Goal: Task Accomplishment & Management: Complete application form

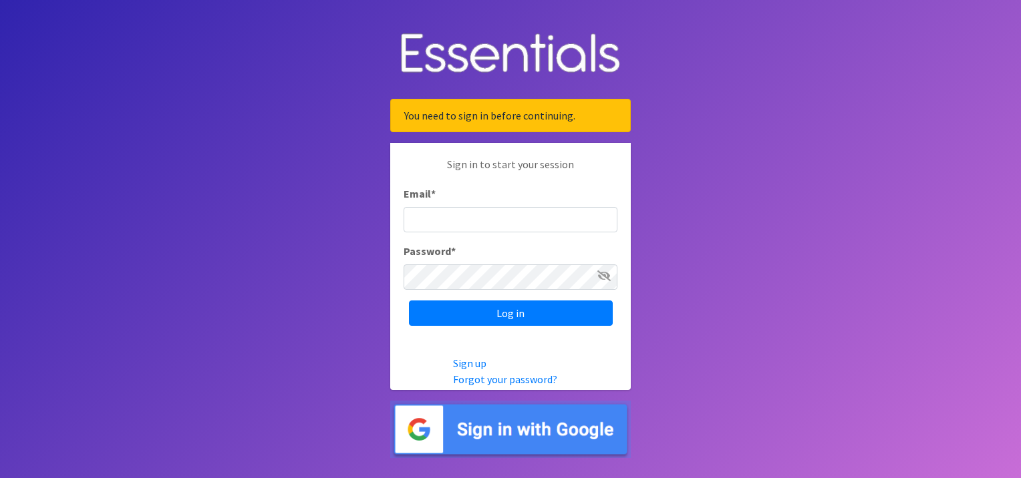
click at [472, 224] on input "Email *" at bounding box center [511, 219] width 214 height 25
type input "Isabella.Rodriguez@use.salvationarmy.org"
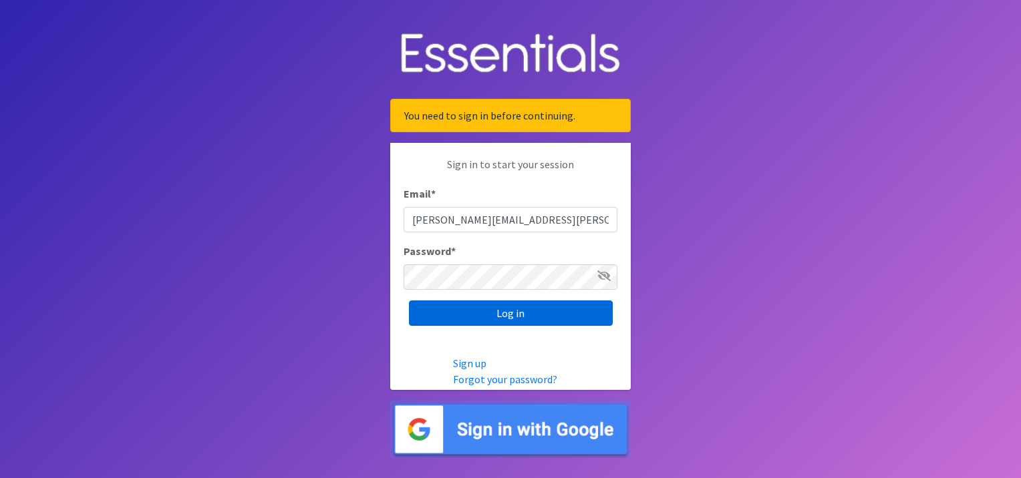
click at [569, 313] on input "Log in" at bounding box center [511, 313] width 204 height 25
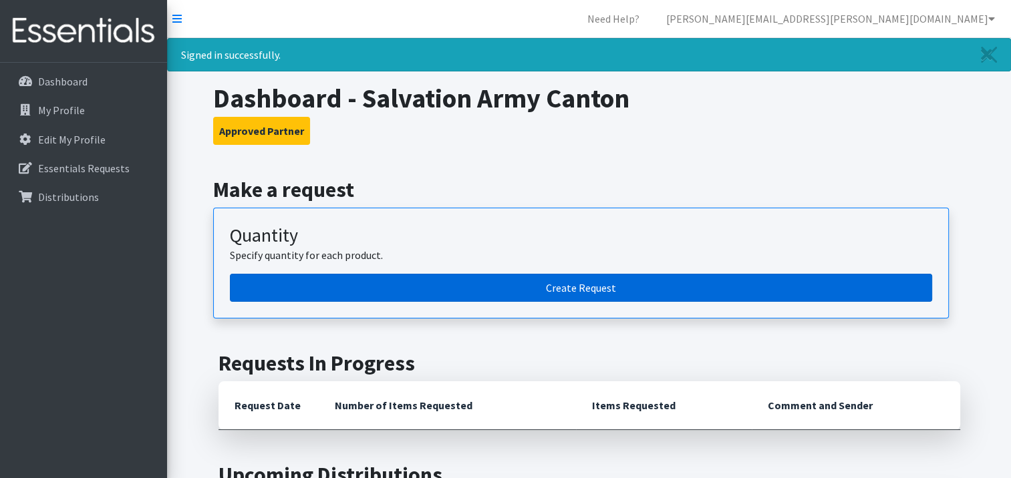
click at [532, 282] on link "Create Request" at bounding box center [581, 288] width 702 height 28
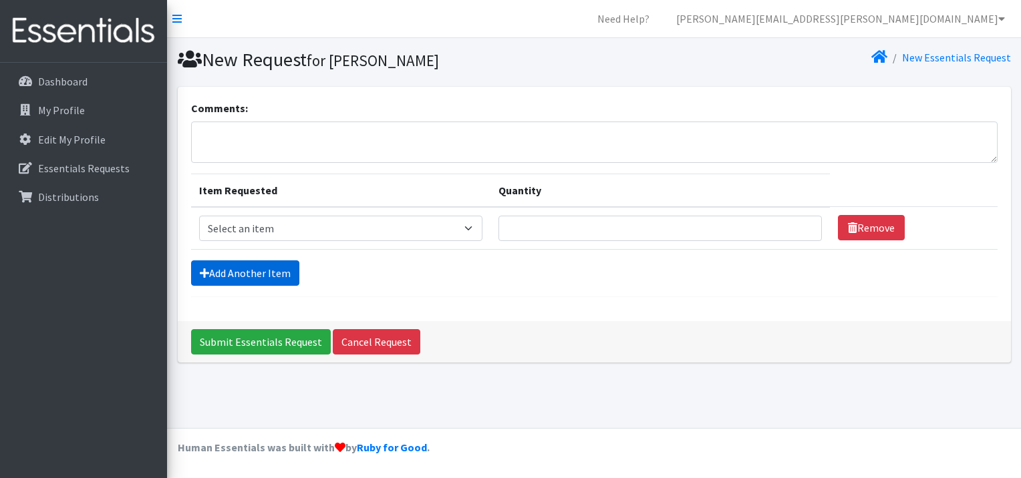
click at [270, 269] on link "Add Another Item" at bounding box center [245, 273] width 108 height 25
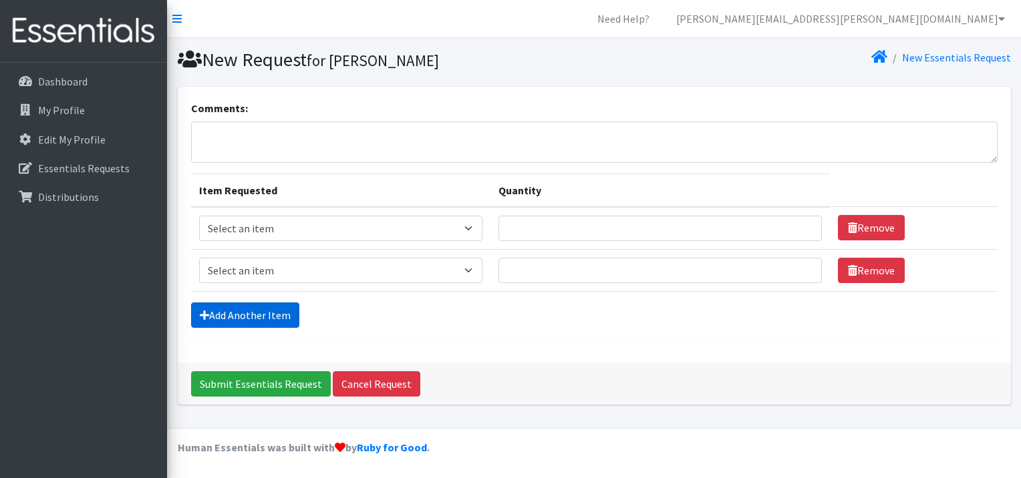
click at [276, 319] on link "Add Another Item" at bounding box center [245, 315] width 108 height 25
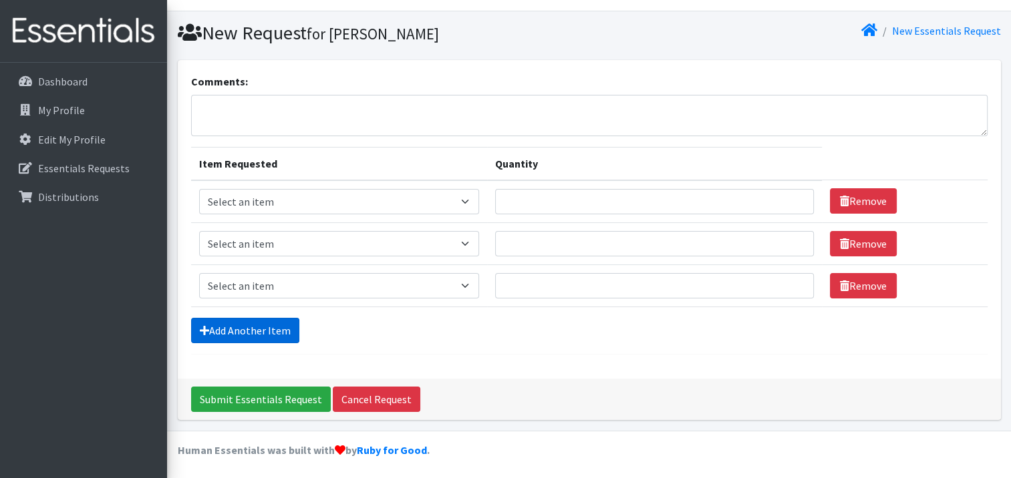
click at [279, 329] on link "Add Another Item" at bounding box center [245, 330] width 108 height 25
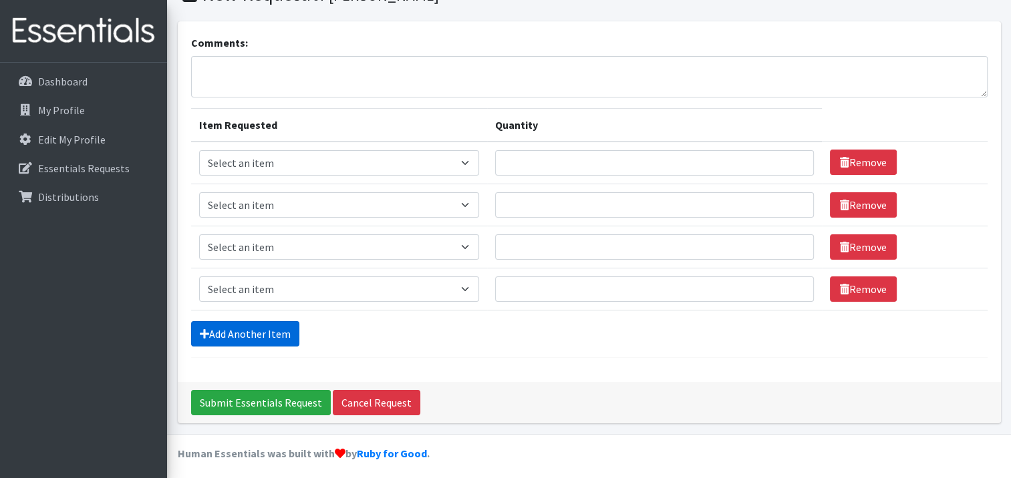
scroll to position [69, 0]
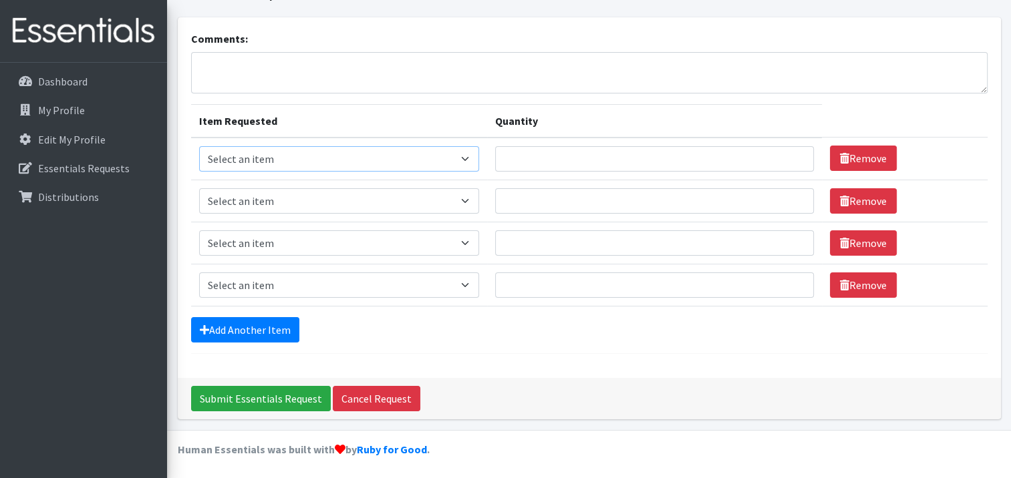
click at [470, 158] on select "Select an item Adult XXX Large Adult Large Adult XX Large Adult Medium Adult Sm…" at bounding box center [339, 158] width 280 height 25
select select "4738"
click at [199, 146] on select "Select an item Adult XXX Large Adult Large Adult XX Large Adult Medium Adult Sm…" at bounding box center [339, 158] width 280 height 25
click at [472, 200] on select "Select an item Adult XXX Large Adult Large Adult XX Large Adult Medium Adult Sm…" at bounding box center [339, 200] width 280 height 25
select select "4828"
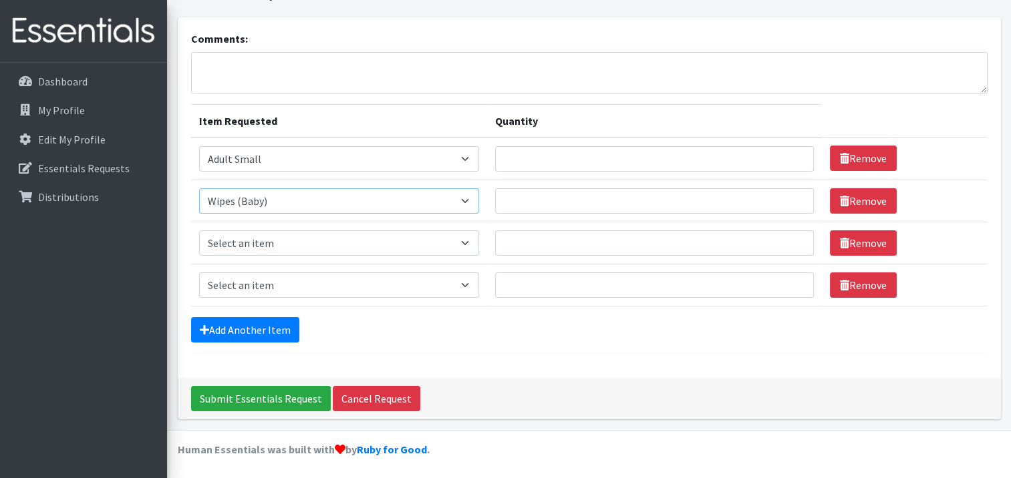
click at [199, 188] on select "Select an item Adult XXX Large Adult Large Adult XX Large Adult Medium Adult Sm…" at bounding box center [339, 200] width 280 height 25
click at [460, 243] on select "Select an item Adult XXX Large Adult Large Adult XX Large Adult Medium Adult Sm…" at bounding box center [339, 243] width 280 height 25
select select "11445"
click at [199, 231] on select "Select an item Adult XXX Large Adult Large Adult XX Large Adult Medium Adult Sm…" at bounding box center [339, 243] width 280 height 25
click at [465, 281] on select "Select an item Adult XXX Large Adult Large Adult XX Large Adult Medium Adult Sm…" at bounding box center [339, 285] width 280 height 25
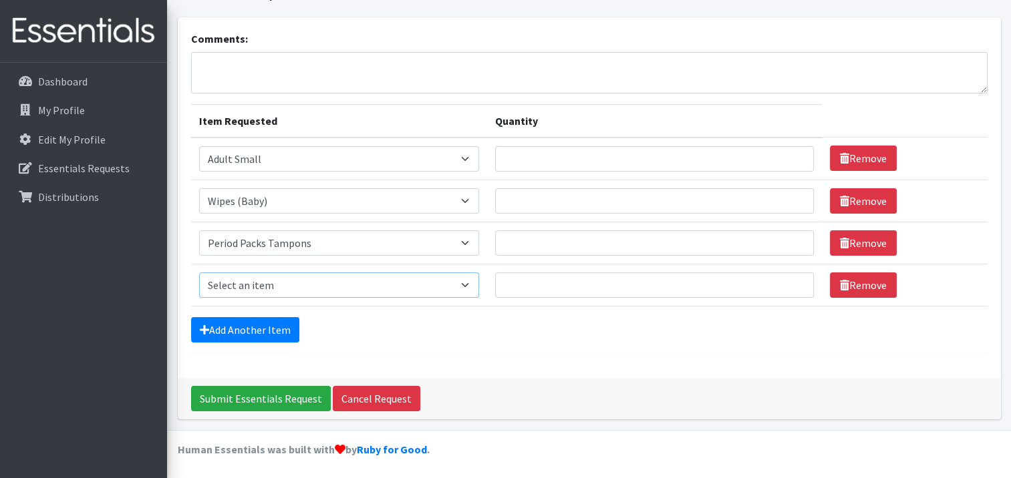
select select "11444"
click at [199, 273] on select "Select an item Adult XXX Large Adult Large Adult XX Large Adult Medium Adult Sm…" at bounding box center [339, 285] width 280 height 25
click at [243, 327] on link "Add Another Item" at bounding box center [245, 329] width 108 height 25
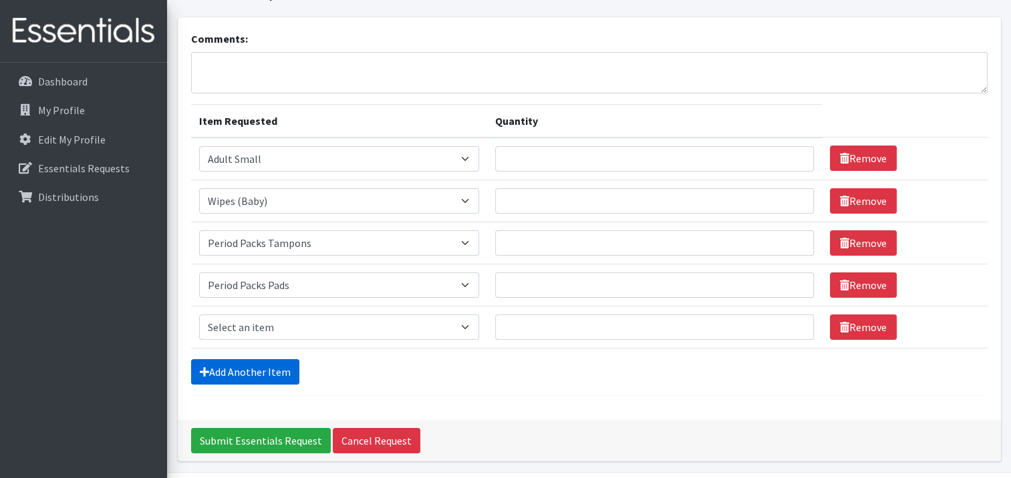
scroll to position [111, 0]
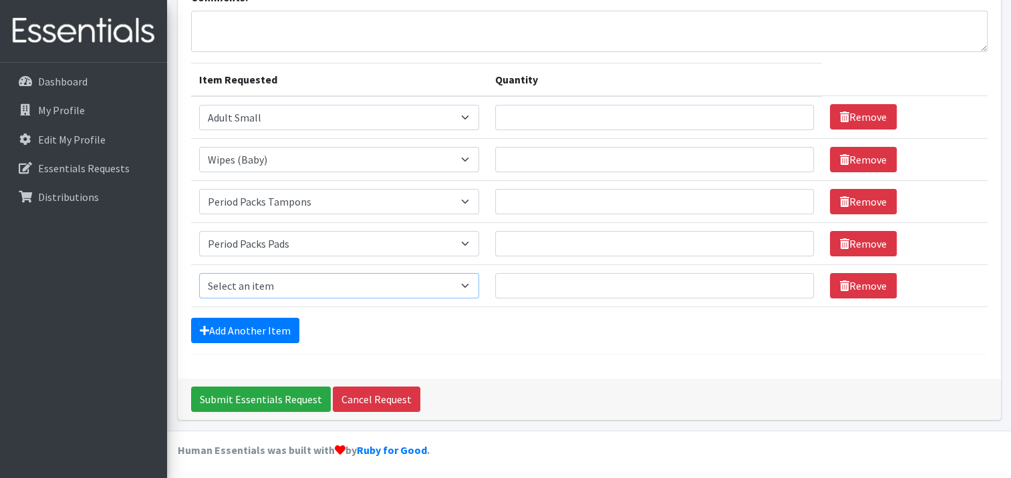
click at [297, 286] on select "Select an item Adult XXX Large Adult Large Adult XX Large Adult Medium Adult Sm…" at bounding box center [339, 285] width 280 height 25
select select "4935"
